Goal: Understand process/instructions

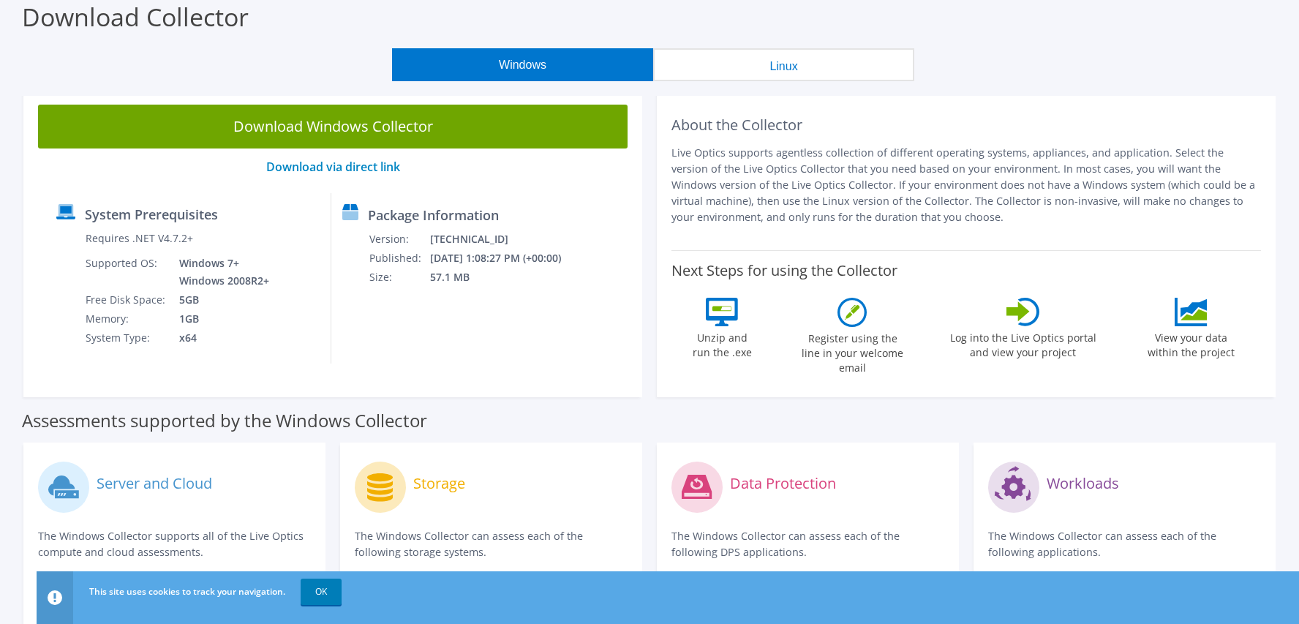
scroll to position [73, 0]
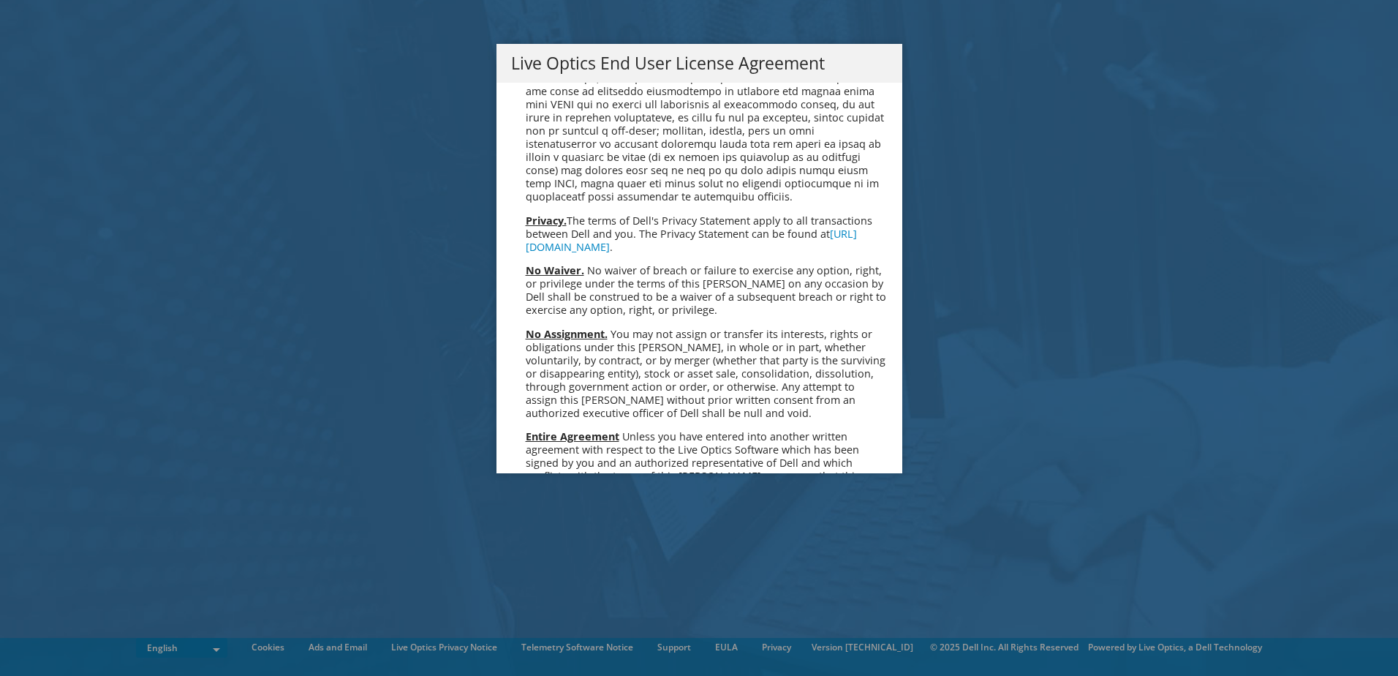
scroll to position [5531, 0]
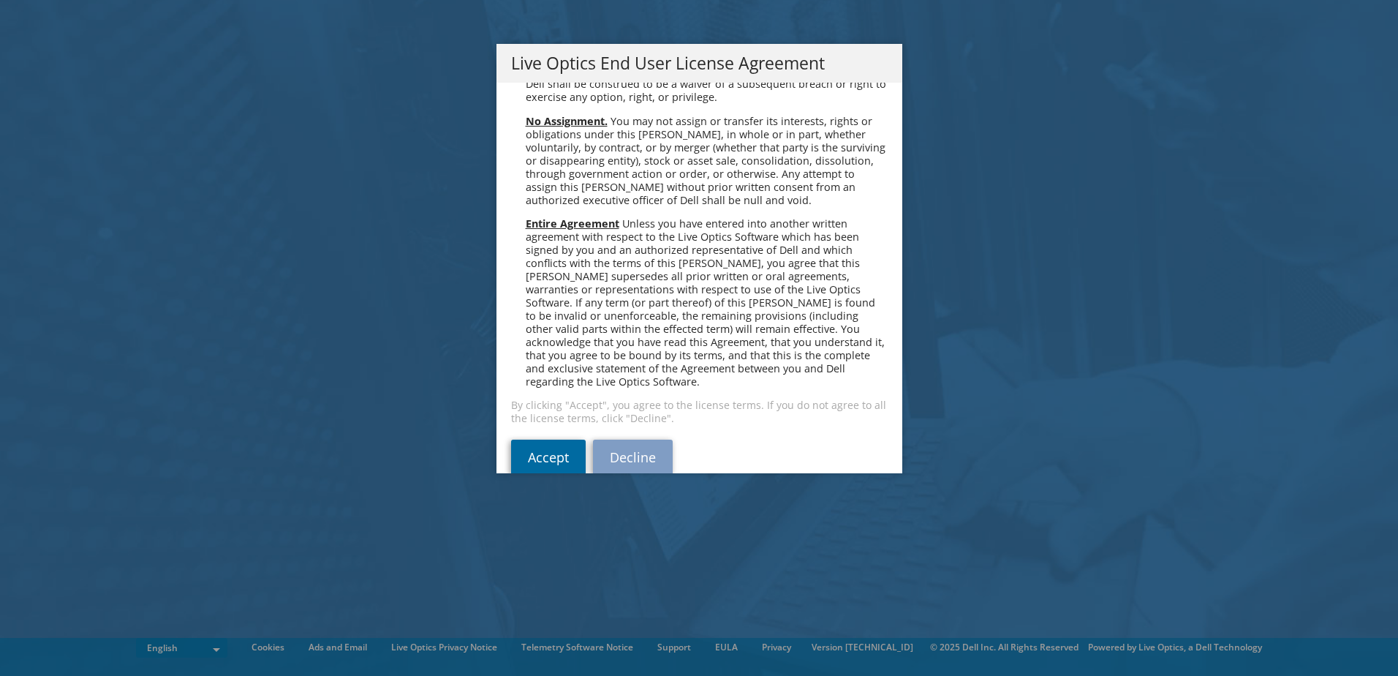
click at [535, 440] on link "Accept" at bounding box center [548, 457] width 75 height 35
